Goal: Task Accomplishment & Management: Use online tool/utility

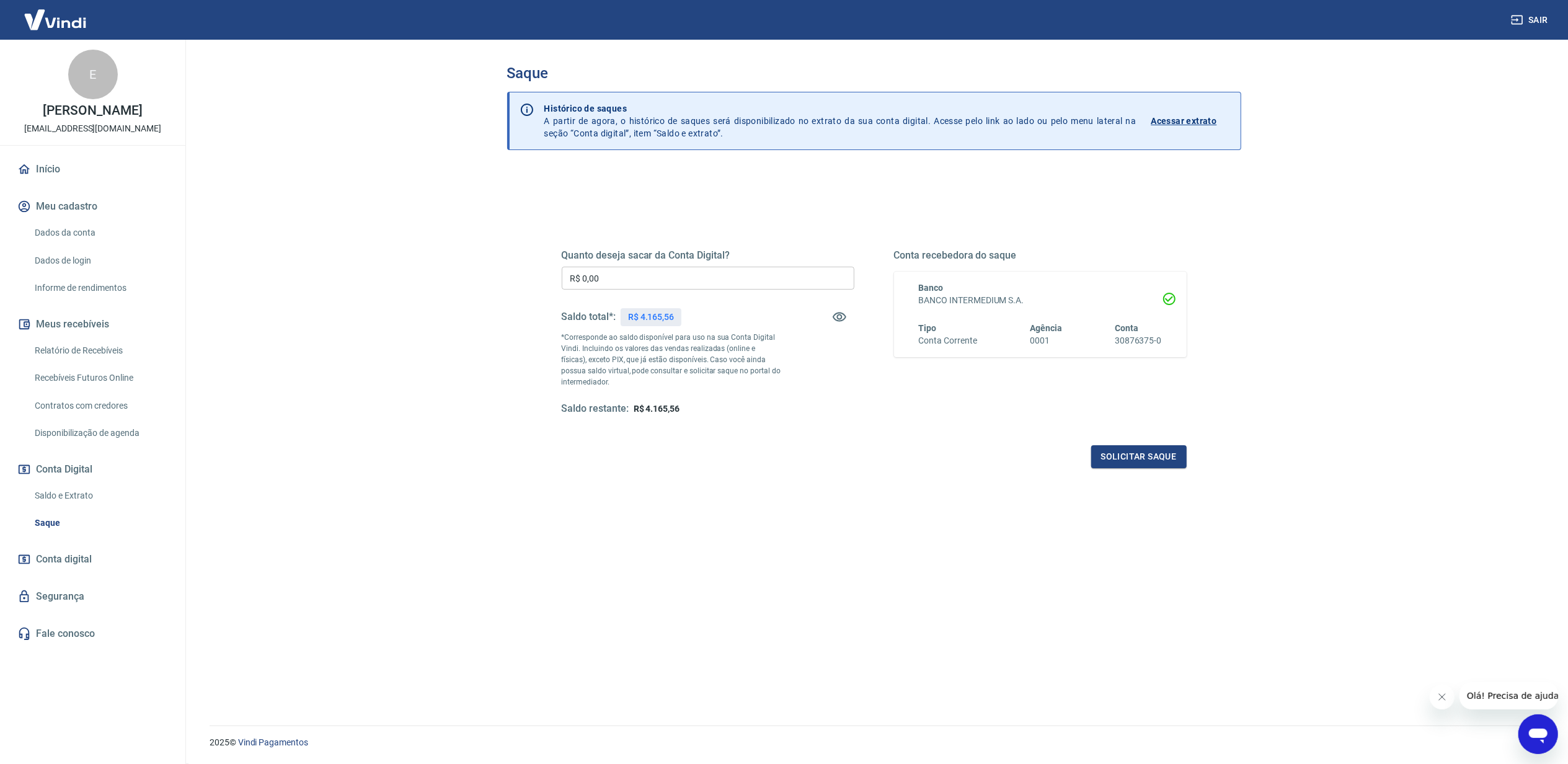
click at [650, 311] on p "R$ 4.165,56" at bounding box center [650, 317] width 46 height 13
copy div "R$ 4.165,56"
click at [650, 271] on input "R$ 0,00" at bounding box center [708, 278] width 293 height 23
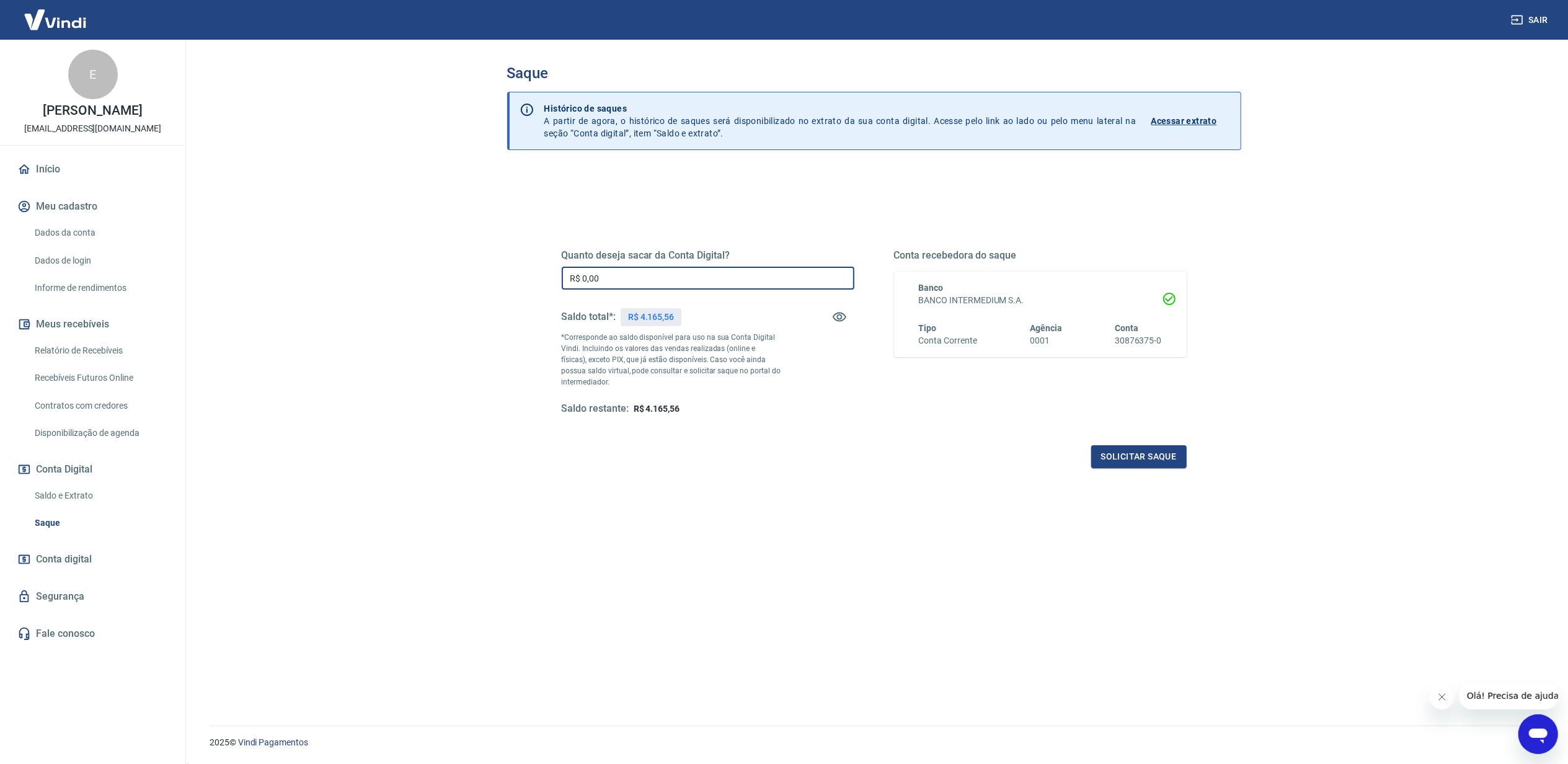
click at [650, 271] on input "R$ 0,00" at bounding box center [708, 278] width 293 height 23
paste input "text"
click at [674, 308] on div "R$ 4.165,56" at bounding box center [650, 317] width 61 height 18
drag, startPoint x: 674, startPoint y: 308, endPoint x: 650, endPoint y: 321, distance: 27.3
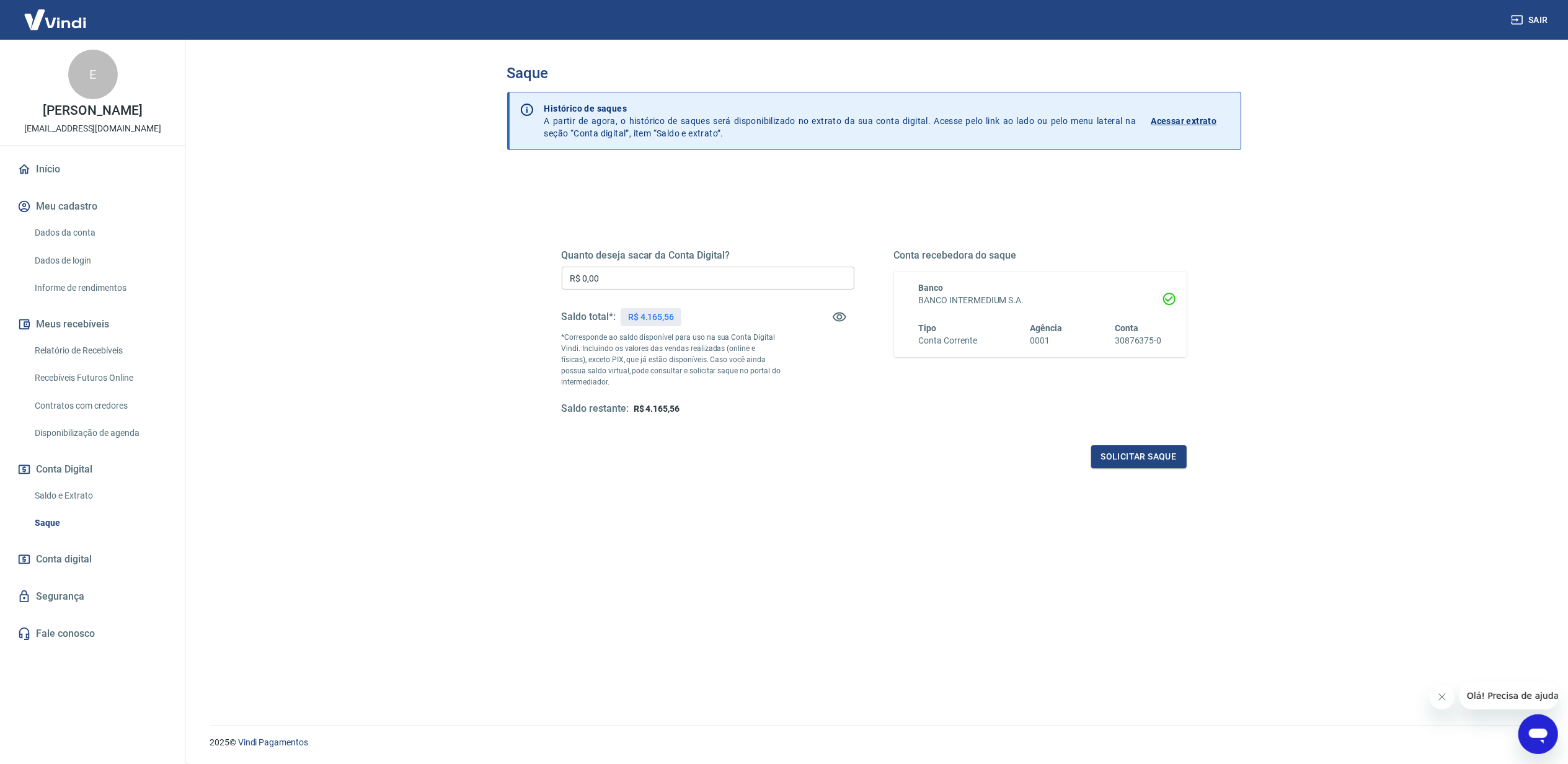
click at [650, 321] on p "R$ 4.165,56" at bounding box center [650, 317] width 46 height 13
copy p "4.165,56"
click at [616, 276] on input "R$ 0,00" at bounding box center [708, 278] width 293 height 23
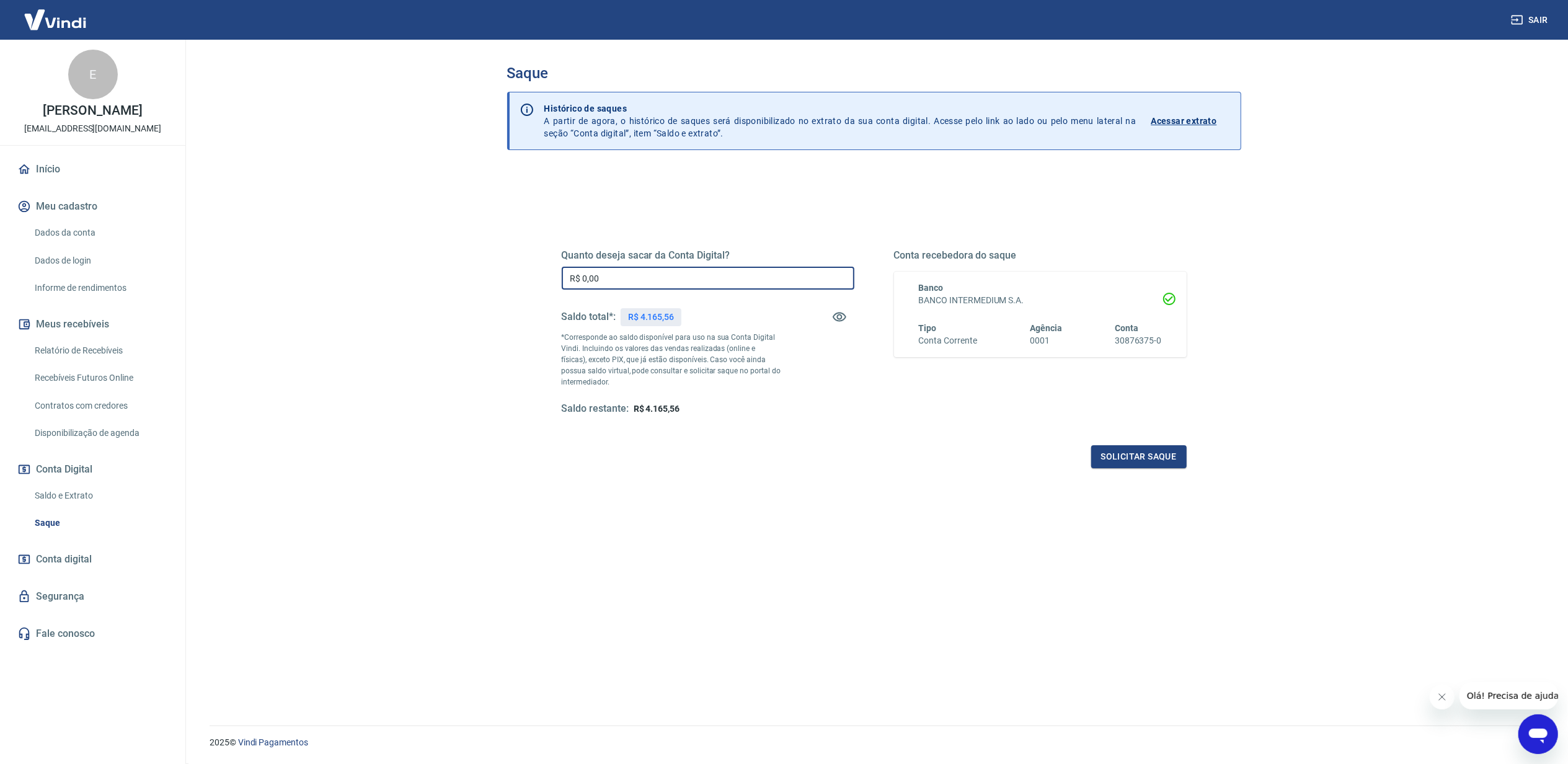
paste input "4.165,56"
type input "R$ 4.165,56"
click at [1133, 445] on button "Solicitar saque" at bounding box center [1138, 457] width 95 height 23
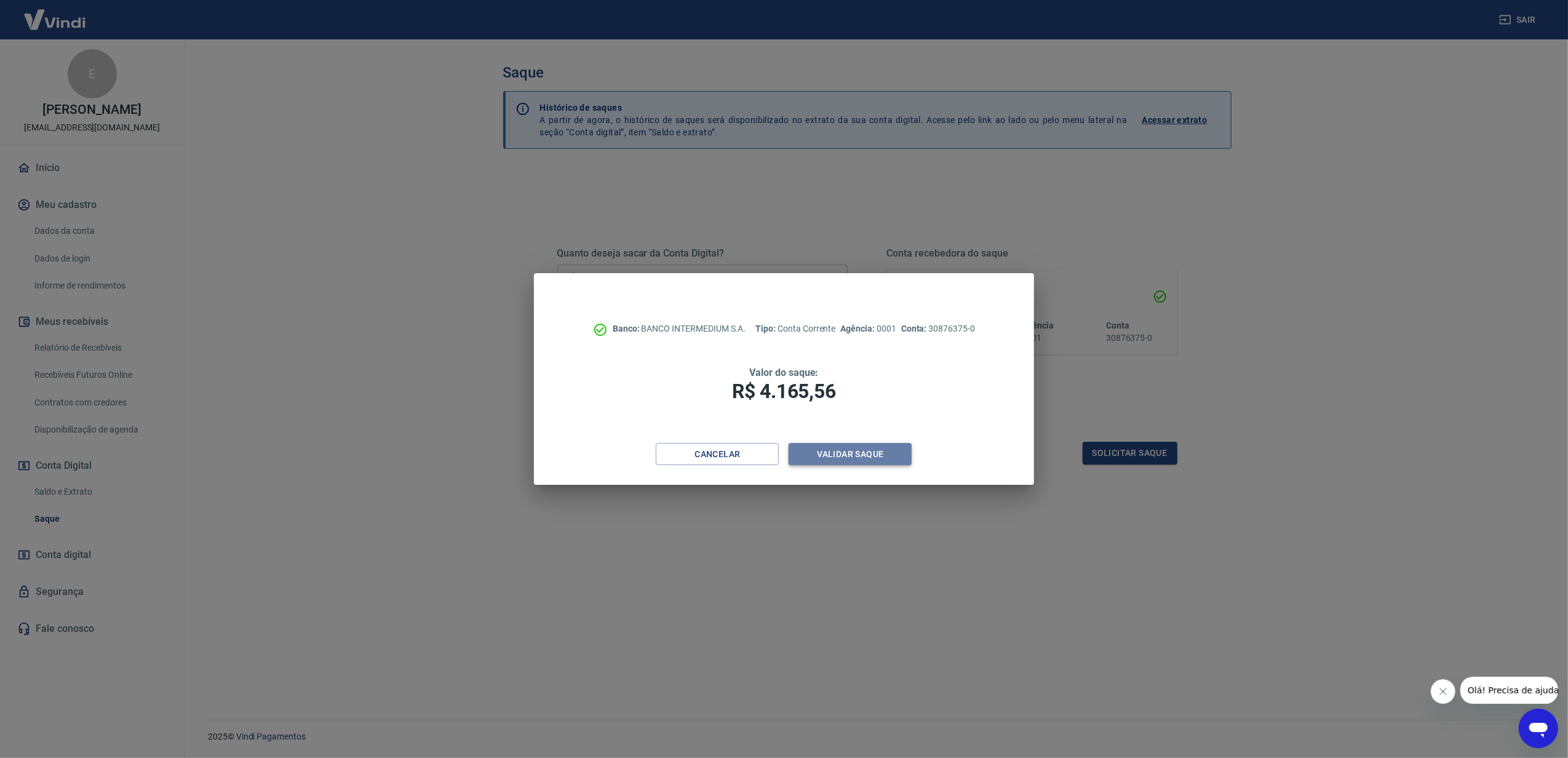
click at [906, 449] on button "Validar saque" at bounding box center [849, 454] width 123 height 23
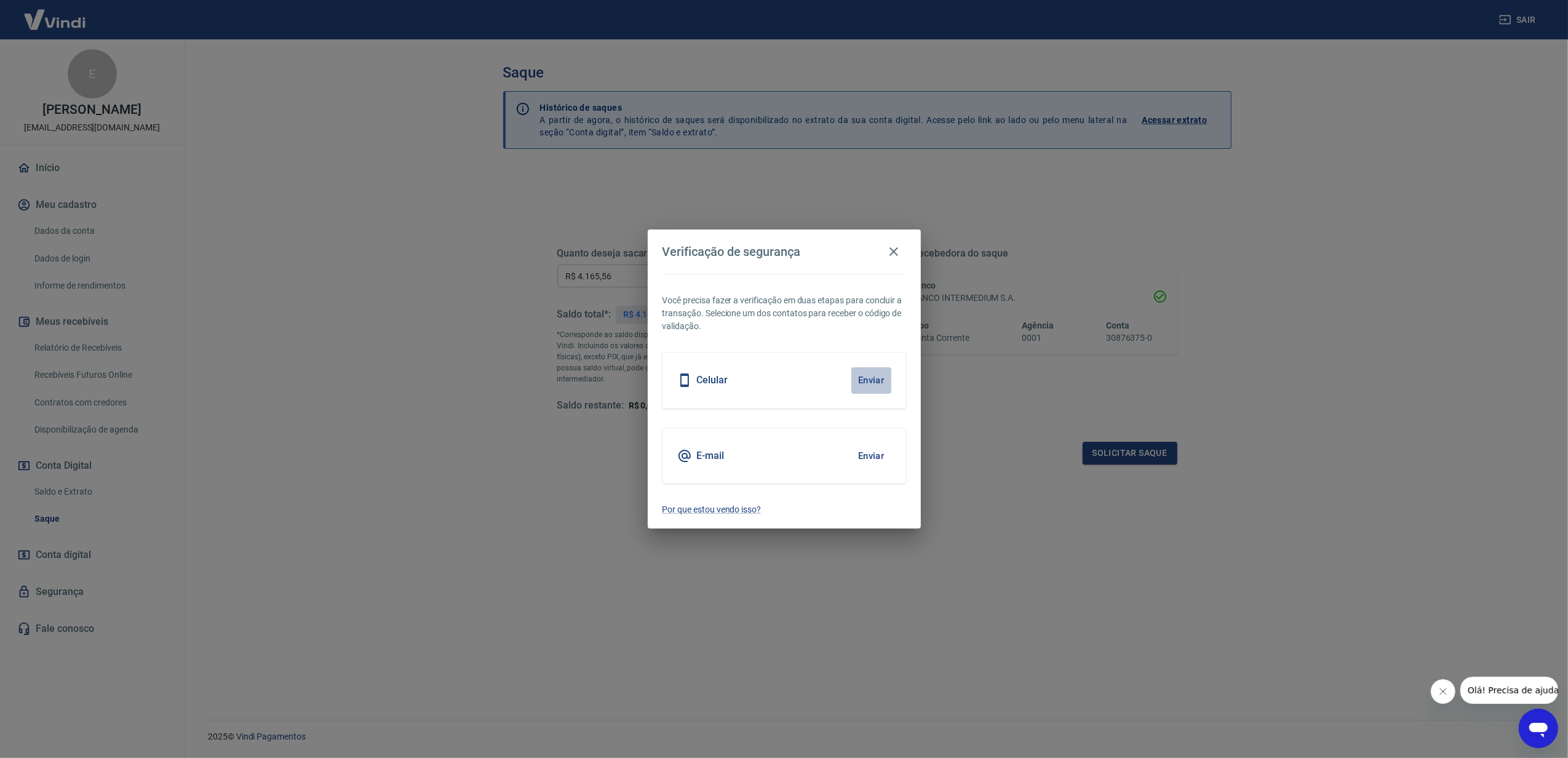
click at [857, 377] on button "Enviar" at bounding box center [871, 379] width 40 height 26
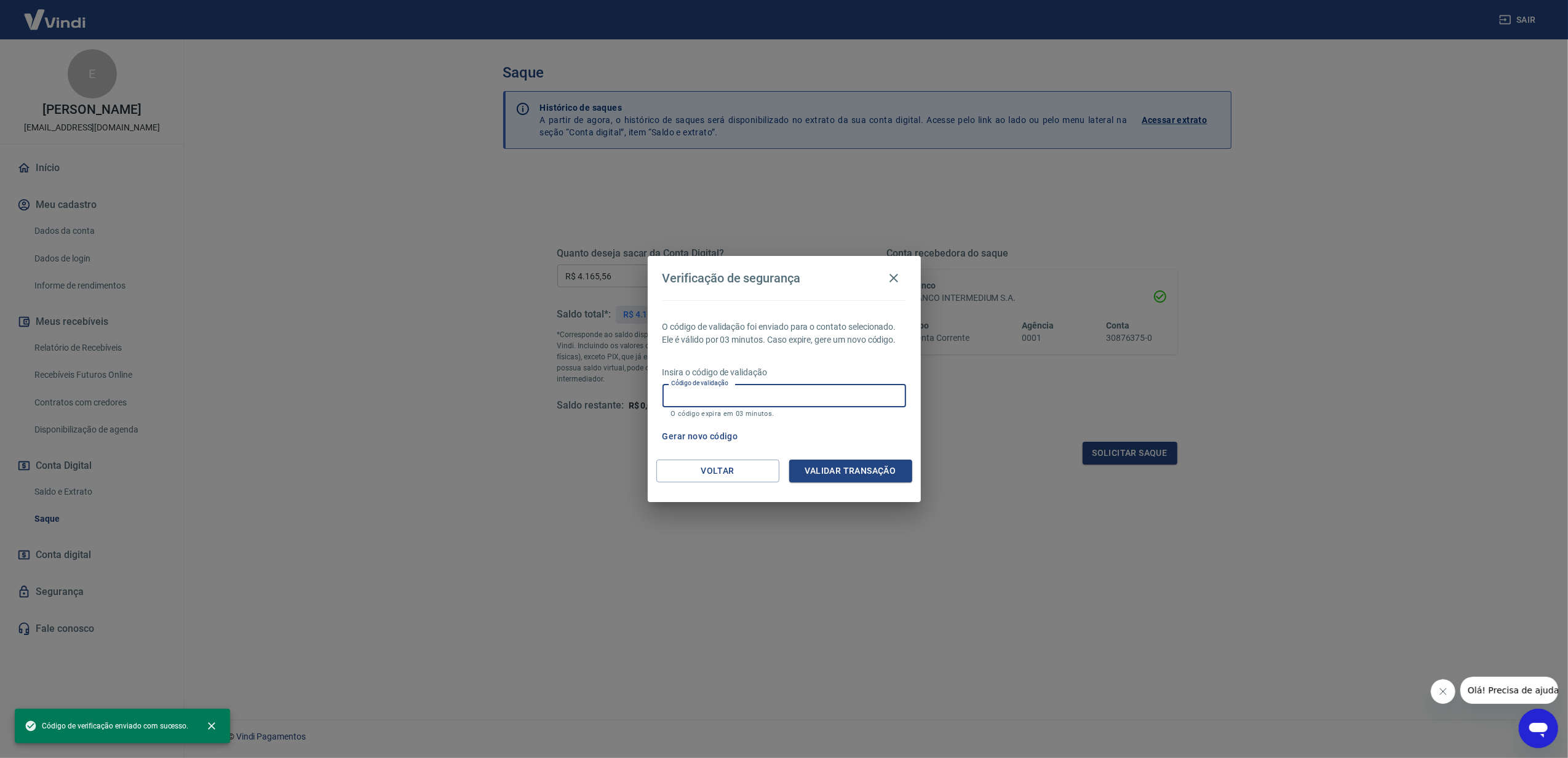
click at [834, 401] on input "Código de validação" at bounding box center [784, 395] width 244 height 23
click at [866, 481] on button "Validar transação" at bounding box center [850, 471] width 123 height 23
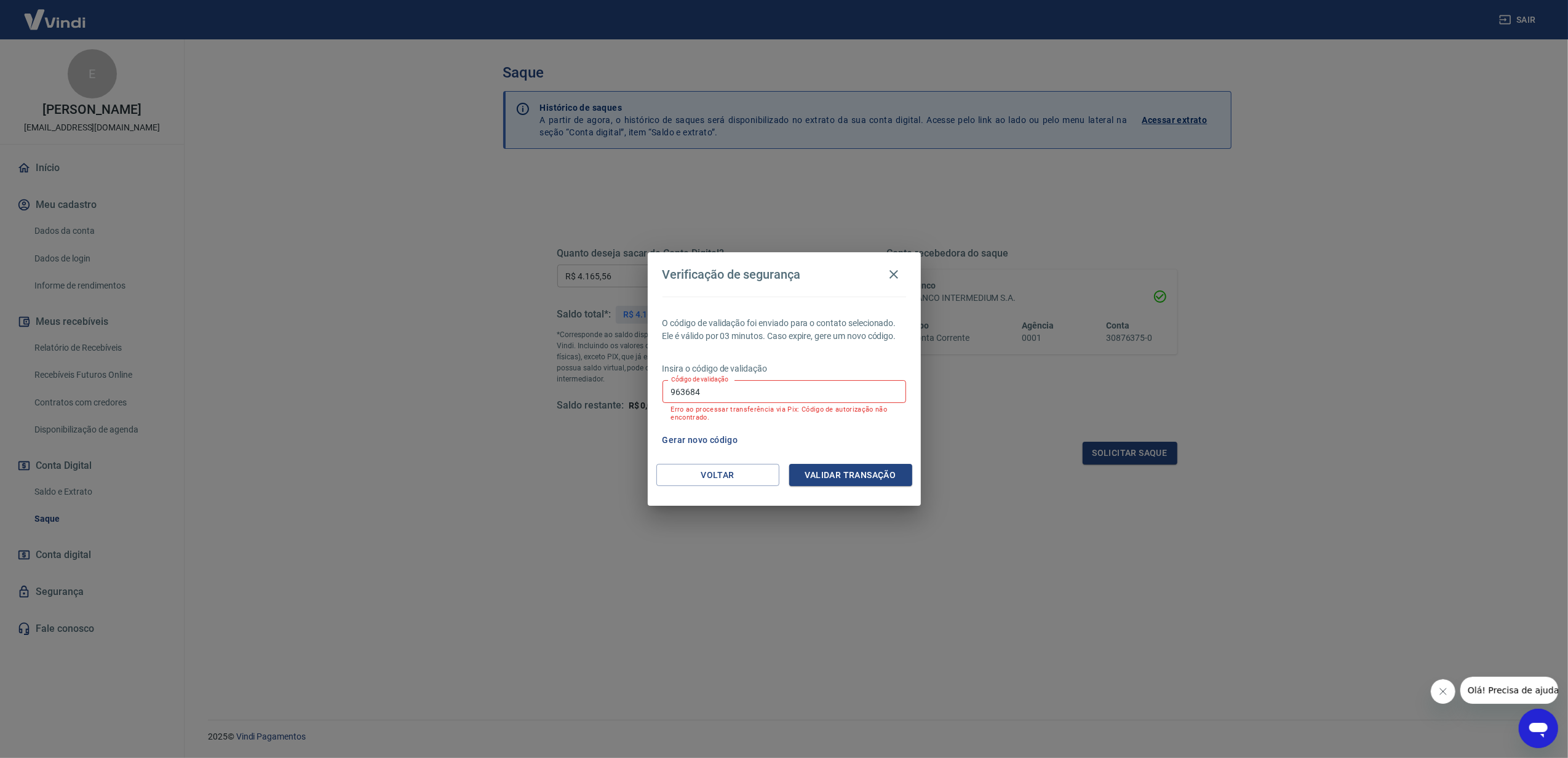
click at [706, 402] on input "963684" at bounding box center [784, 392] width 244 height 23
type input "242363"
click at [860, 476] on button "Validar transação" at bounding box center [850, 475] width 123 height 23
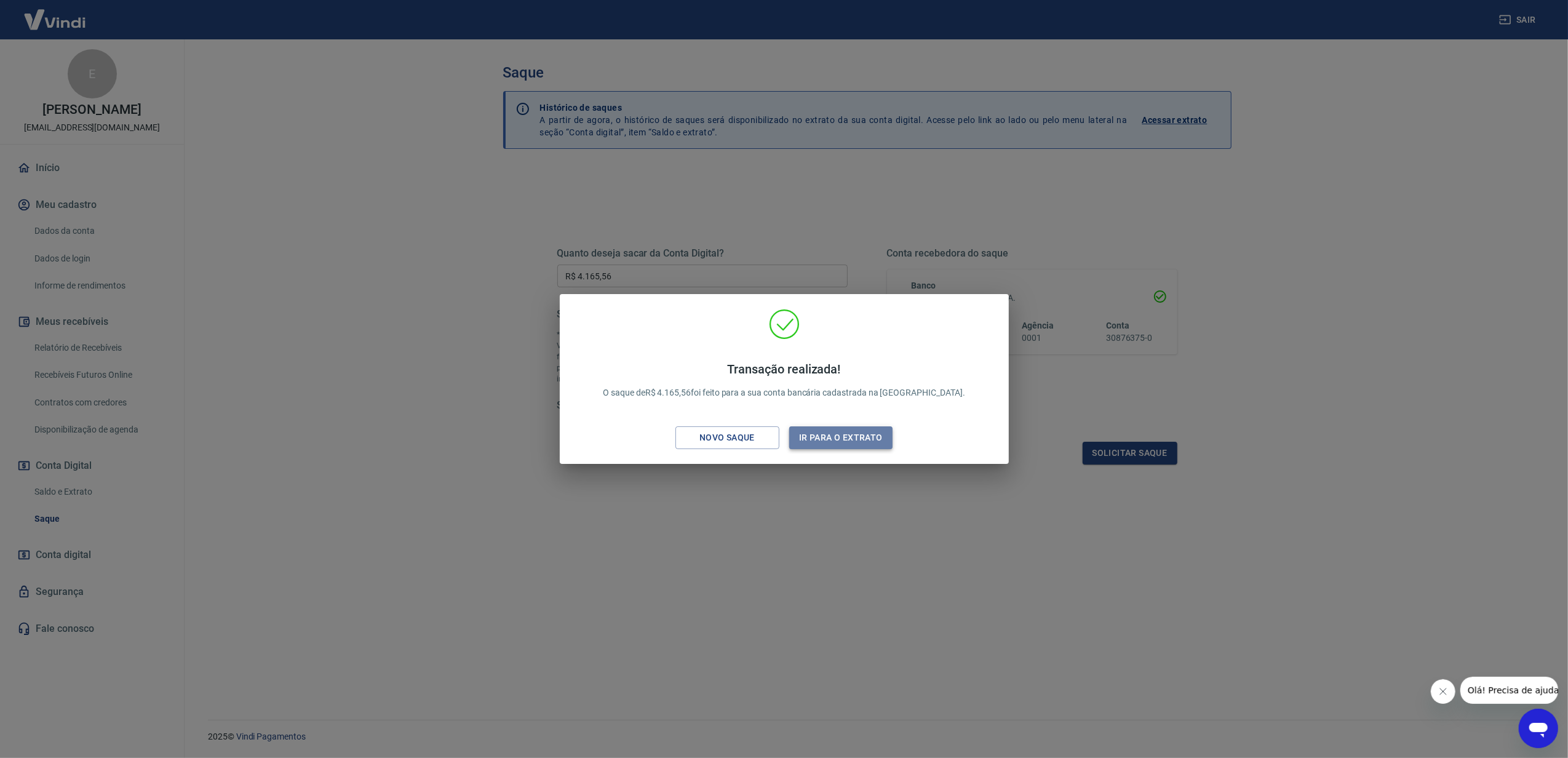
click at [886, 431] on button "Ir para o extrato" at bounding box center [841, 438] width 104 height 23
